Goal: Navigation & Orientation: Find specific page/section

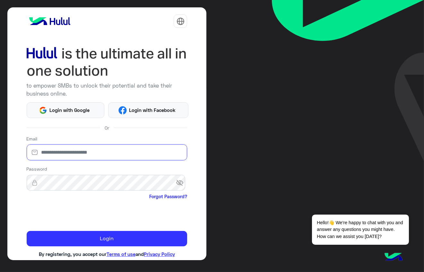
click at [68, 158] on input "email" at bounding box center [107, 153] width 161 height 16
click at [77, 126] on div "Or" at bounding box center [107, 128] width 161 height 10
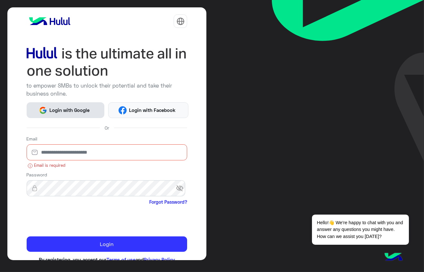
click at [83, 110] on span "Login with Google" at bounding box center [69, 110] width 45 height 7
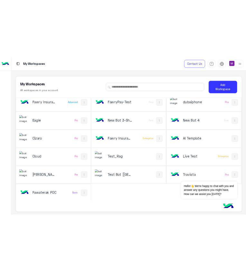
scroll to position [2, 0]
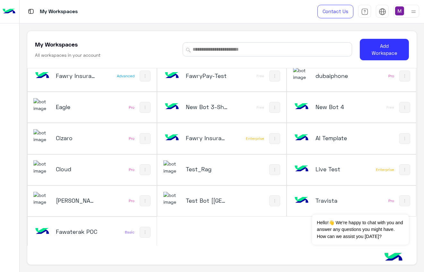
click at [69, 235] on div "Fawaterak POC" at bounding box center [68, 232] width 70 height 19
click at [75, 228] on h5 "Fawaterak POC" at bounding box center [77, 232] width 42 height 8
click at [387, 206] on button "Dismiss ✕" at bounding box center [390, 206] width 39 height 13
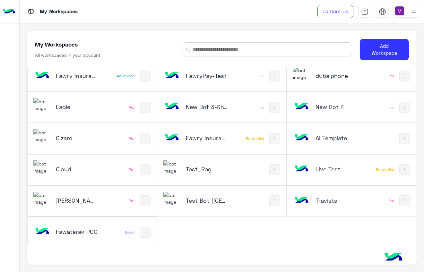
click at [80, 232] on h5 "Fawaterak POC" at bounding box center [77, 232] width 42 height 8
click at [112, 232] on div "Fawaterak POC Basic" at bounding box center [92, 232] width 129 height 31
click at [143, 230] on img at bounding box center [145, 232] width 5 height 5
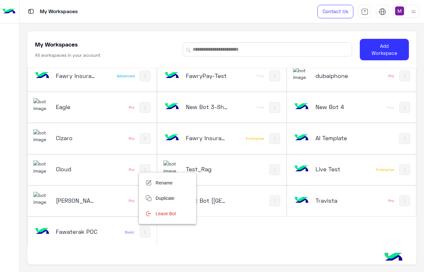
click at [108, 231] on div at bounding box center [212, 136] width 424 height 272
click at [86, 228] on h5 "Fawaterak POC" at bounding box center [77, 232] width 42 height 8
click at [79, 228] on h5 "Fawaterak POC" at bounding box center [77, 232] width 42 height 8
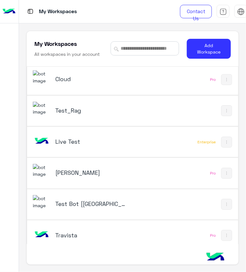
scroll to position [410, 0]
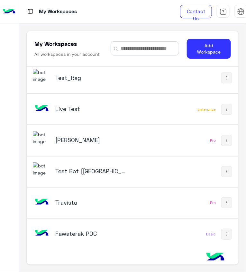
click at [78, 230] on h5 "Fawaterak POC" at bounding box center [91, 234] width 72 height 8
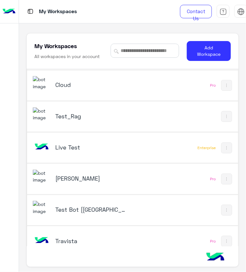
scroll to position [410, 0]
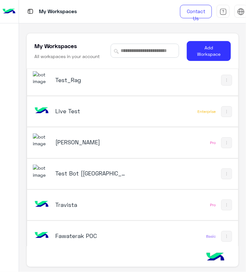
click at [224, 234] on img at bounding box center [226, 236] width 5 height 5
click at [162, 238] on div at bounding box center [123, 136] width 246 height 272
click at [196, 229] on div "Fawaterak POC Basic" at bounding box center [132, 236] width 211 height 31
click at [170, 227] on div "Fawaterak POC Basic" at bounding box center [132, 236] width 211 height 31
click at [76, 201] on h5 "Travista" at bounding box center [91, 205] width 72 height 8
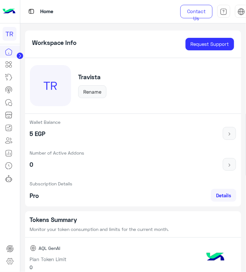
click at [8, 8] on img at bounding box center [9, 11] width 13 height 13
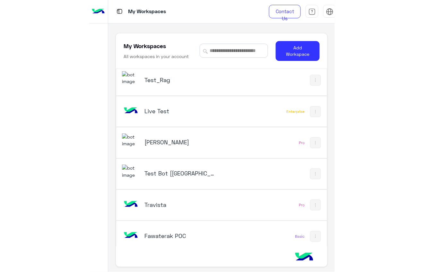
scroll to position [2, 0]
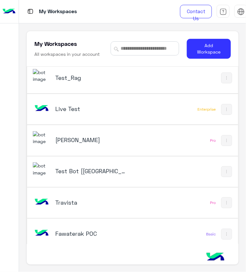
click at [87, 231] on h5 "Fawaterak POC" at bounding box center [91, 234] width 72 height 8
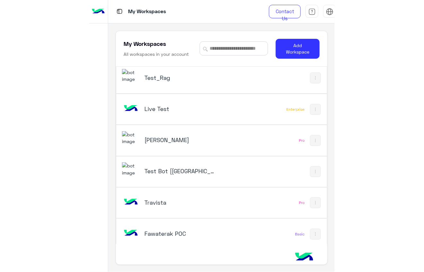
scroll to position [39, 0]
